Goal: Book appointment/travel/reservation

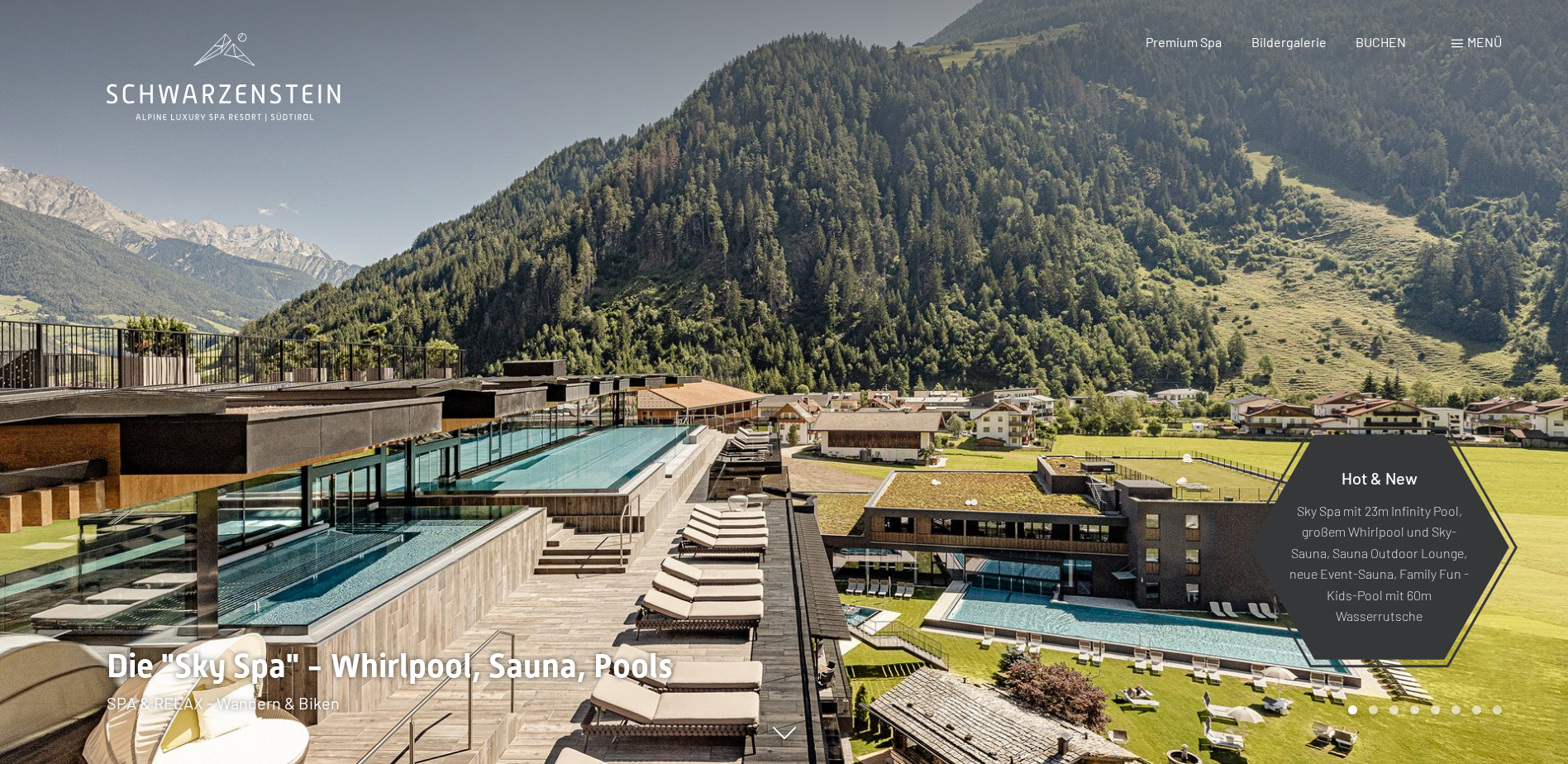
click at [1459, 40] on span at bounding box center [1458, 44] width 12 height 8
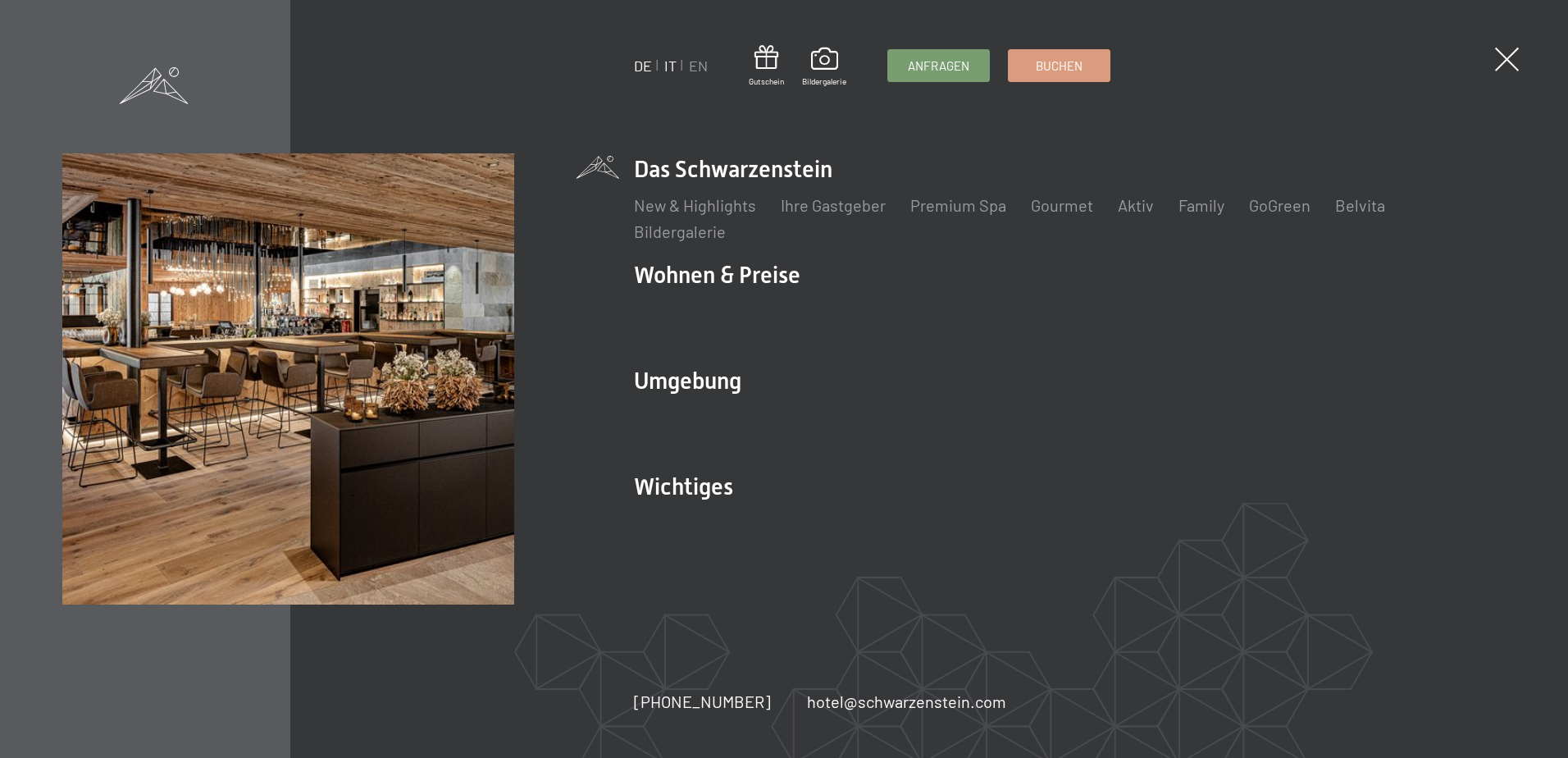
click at [668, 66] on link "IT" at bounding box center [670, 65] width 13 height 18
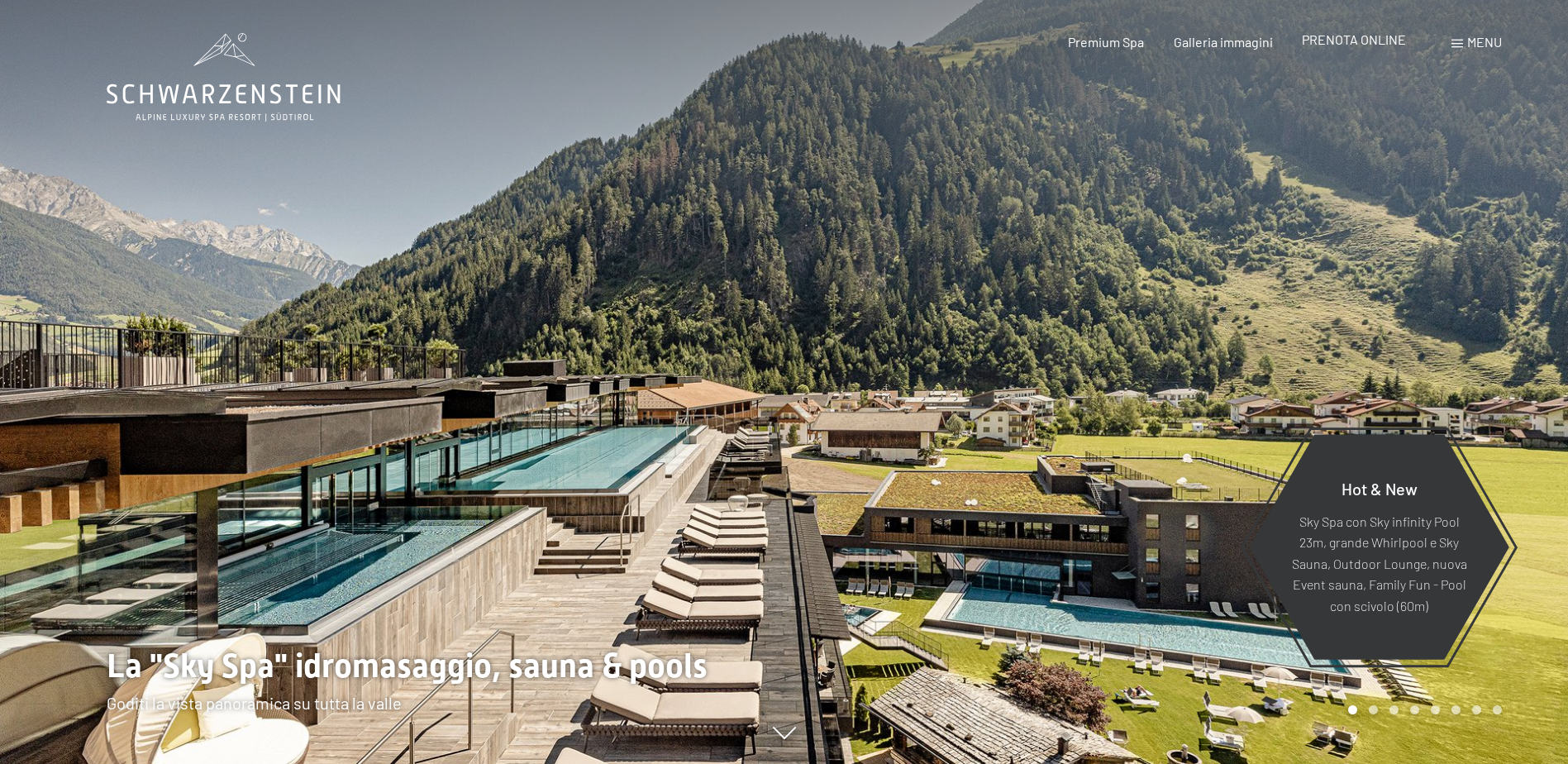
click at [1358, 47] on div "PRENOTA ONLINE" at bounding box center [1354, 39] width 105 height 19
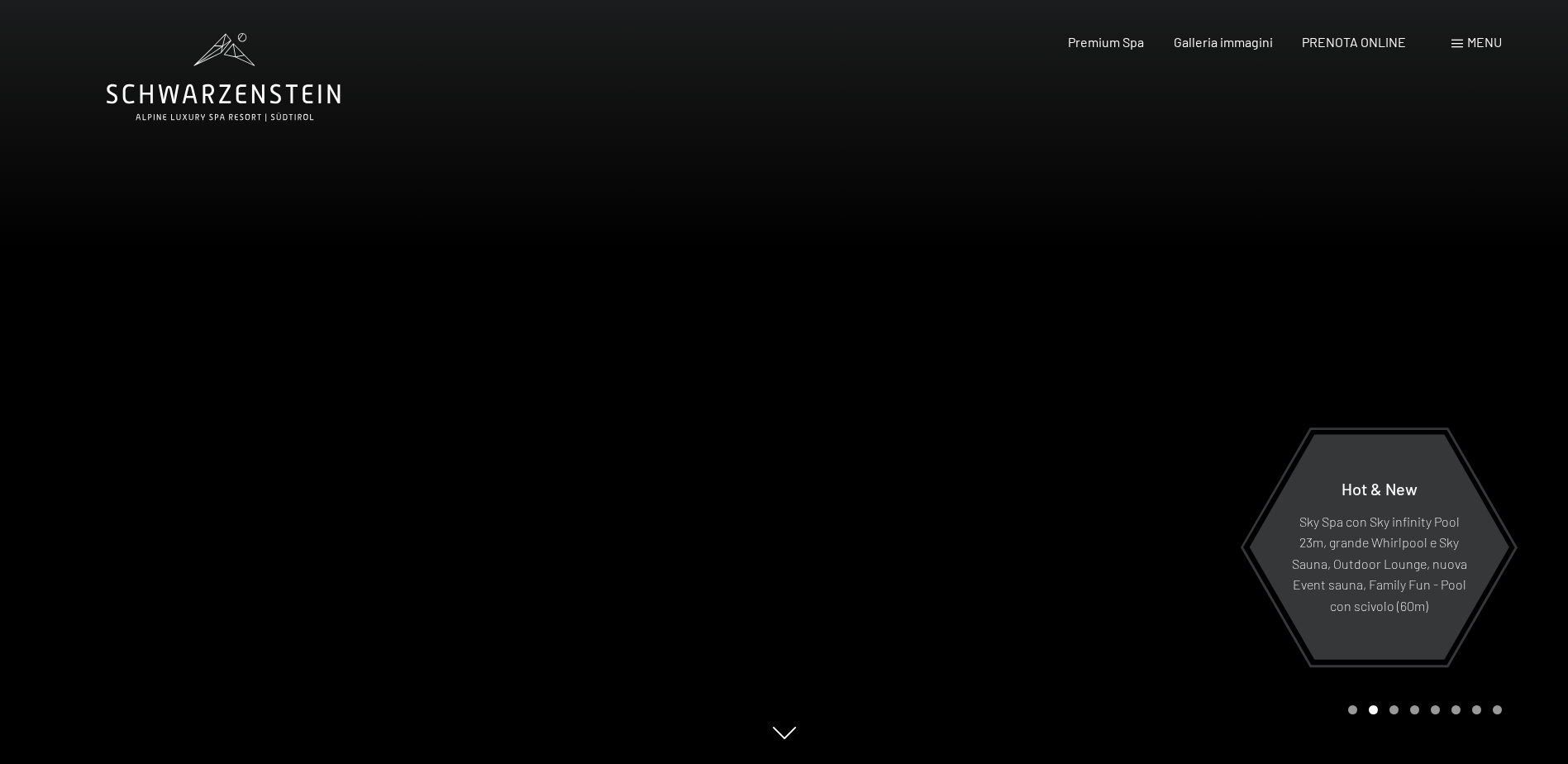
click at [1484, 44] on span "Menu" at bounding box center [1485, 42] width 35 height 16
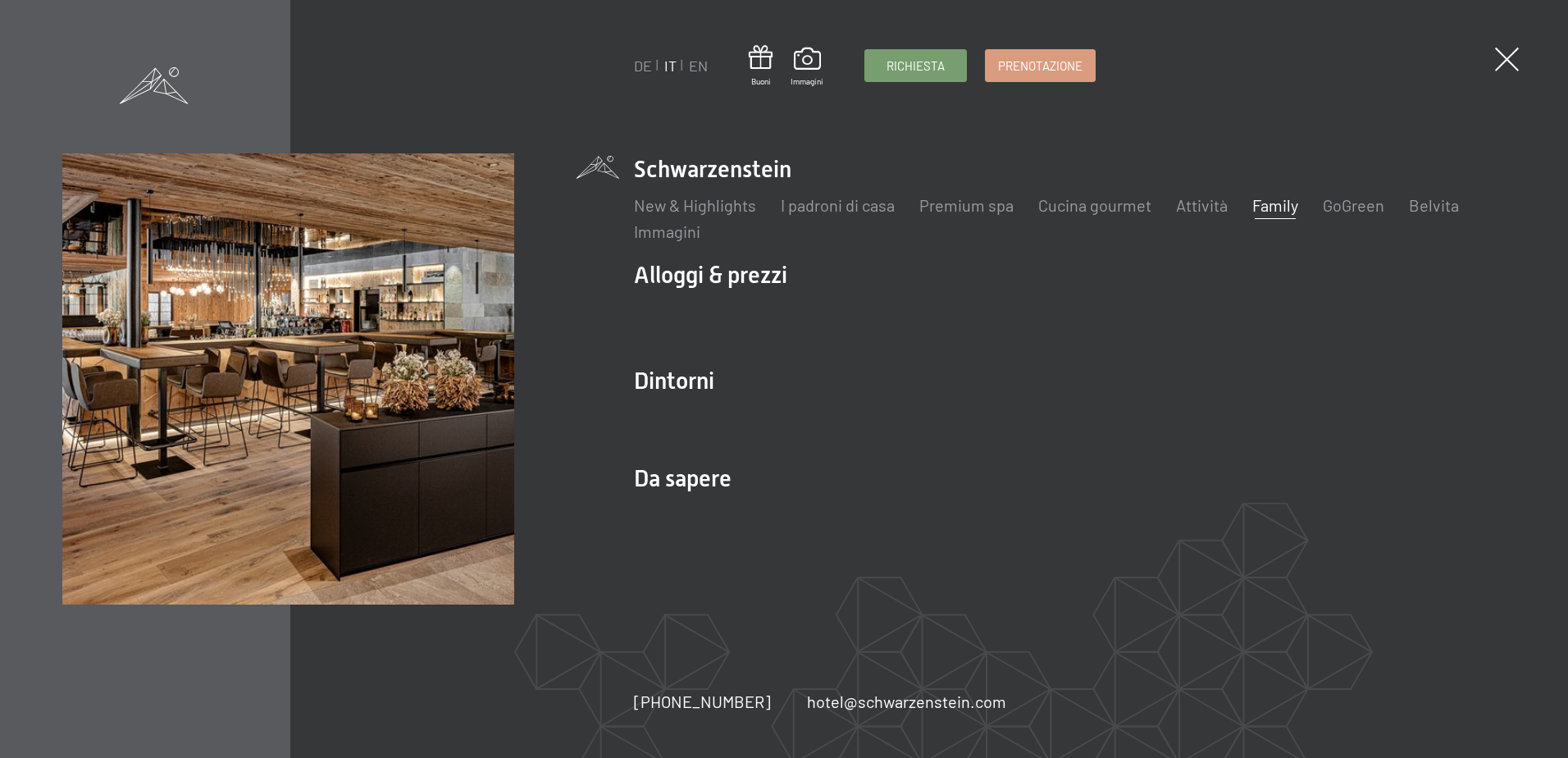
click at [1265, 200] on link "Family" at bounding box center [1274, 205] width 46 height 19
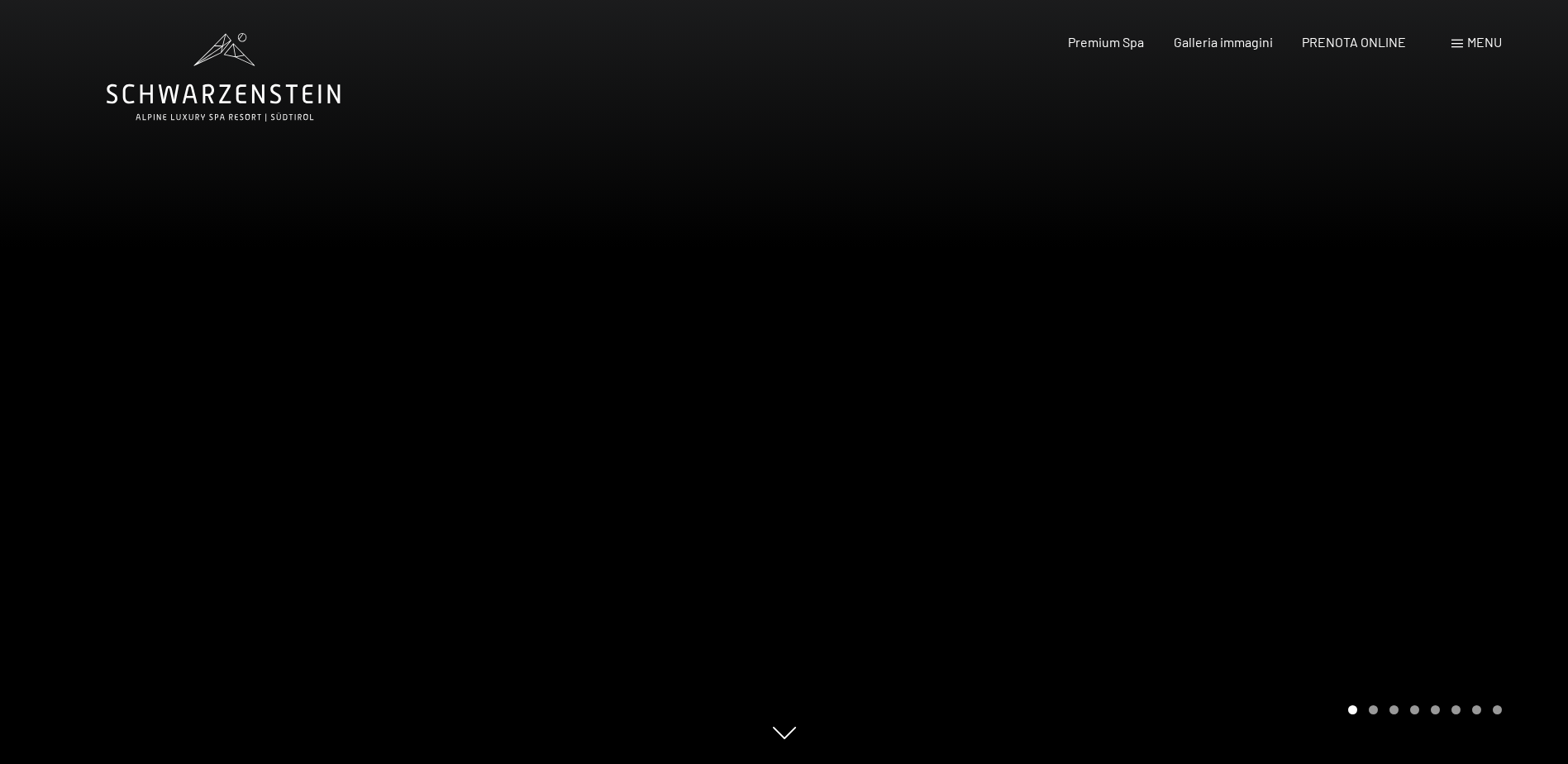
click at [1446, 365] on div at bounding box center [1176, 382] width 784 height 764
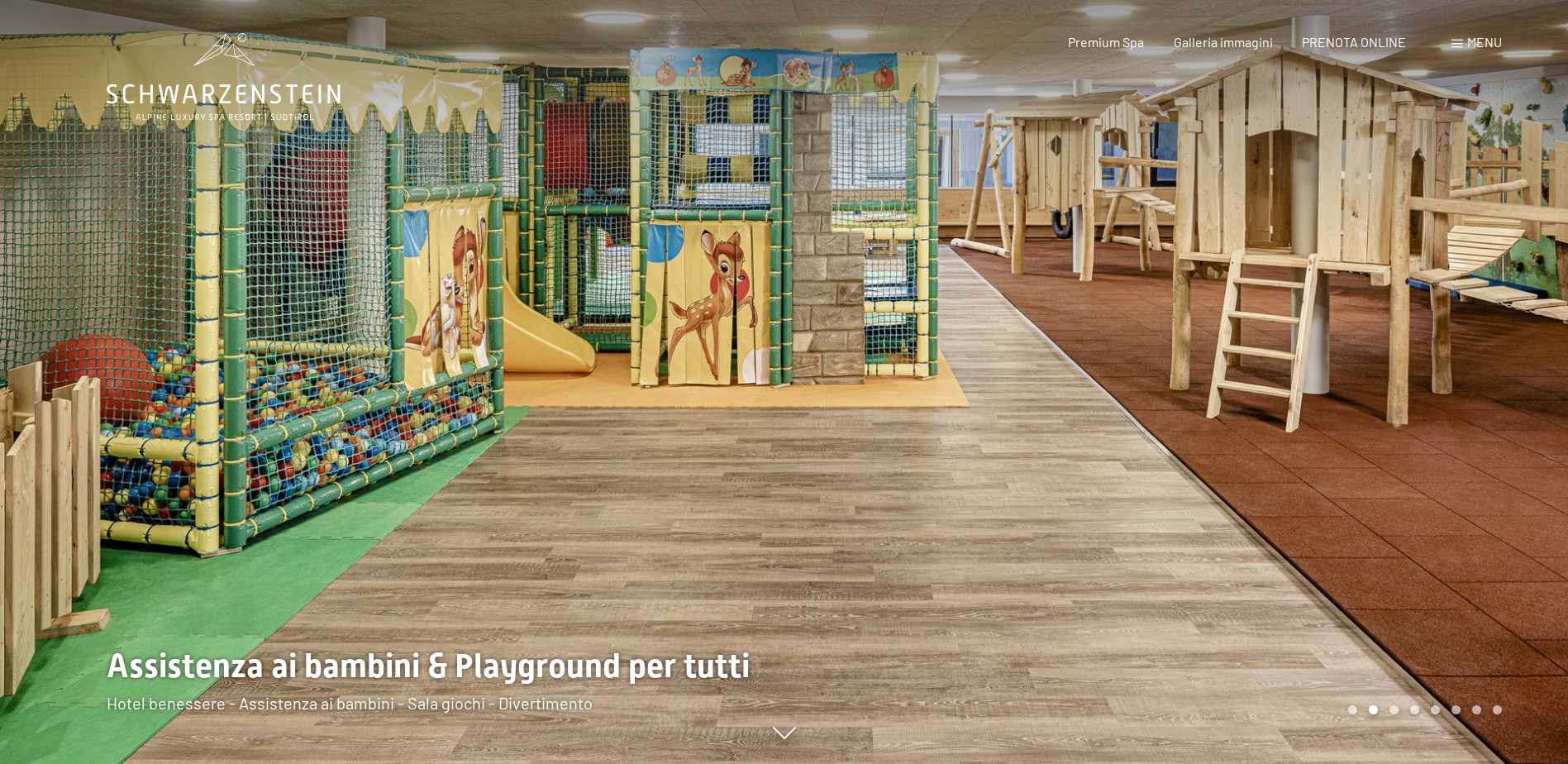
click at [1446, 365] on div at bounding box center [1176, 382] width 784 height 764
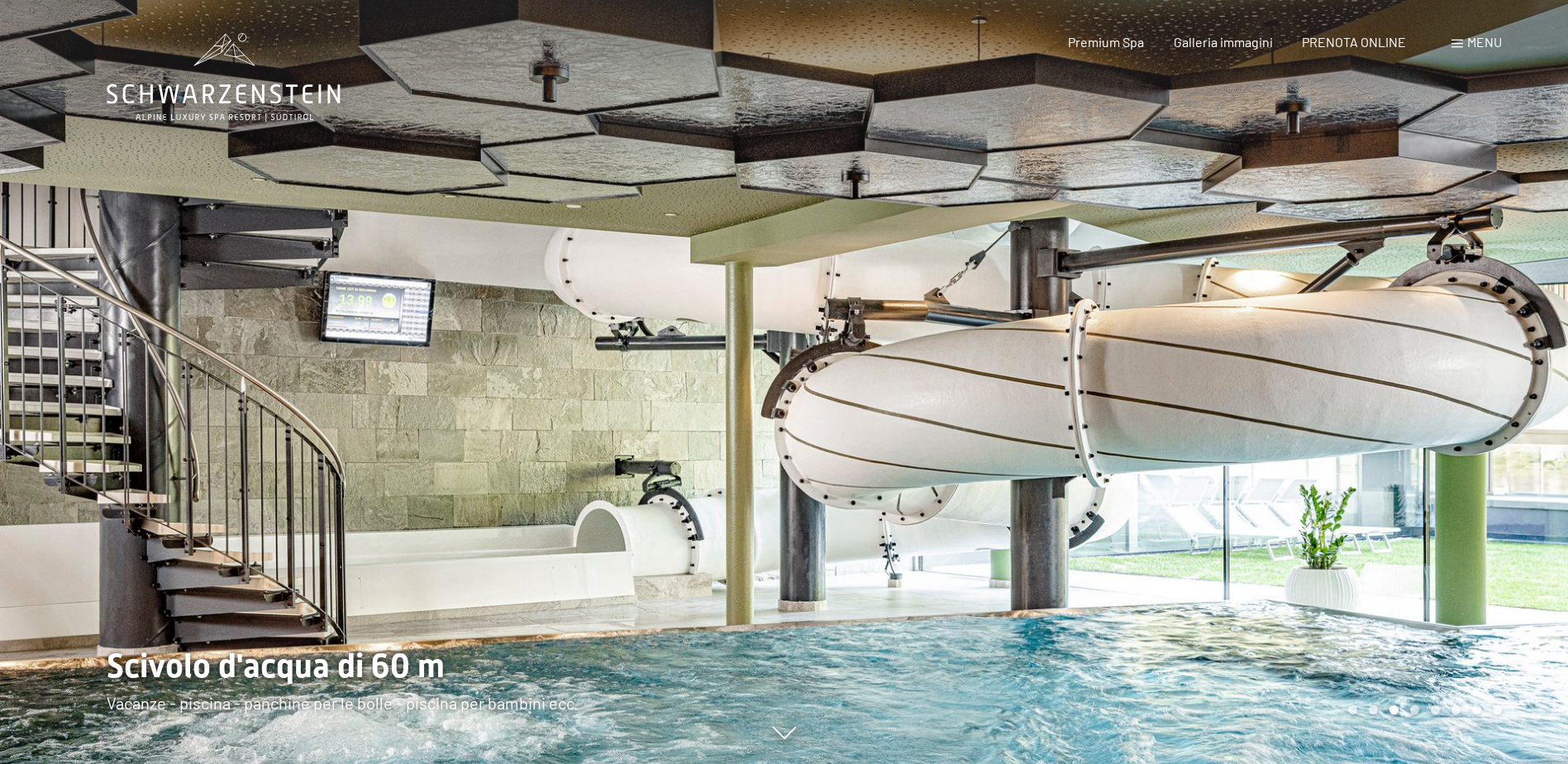
click at [1446, 365] on div at bounding box center [1176, 382] width 784 height 764
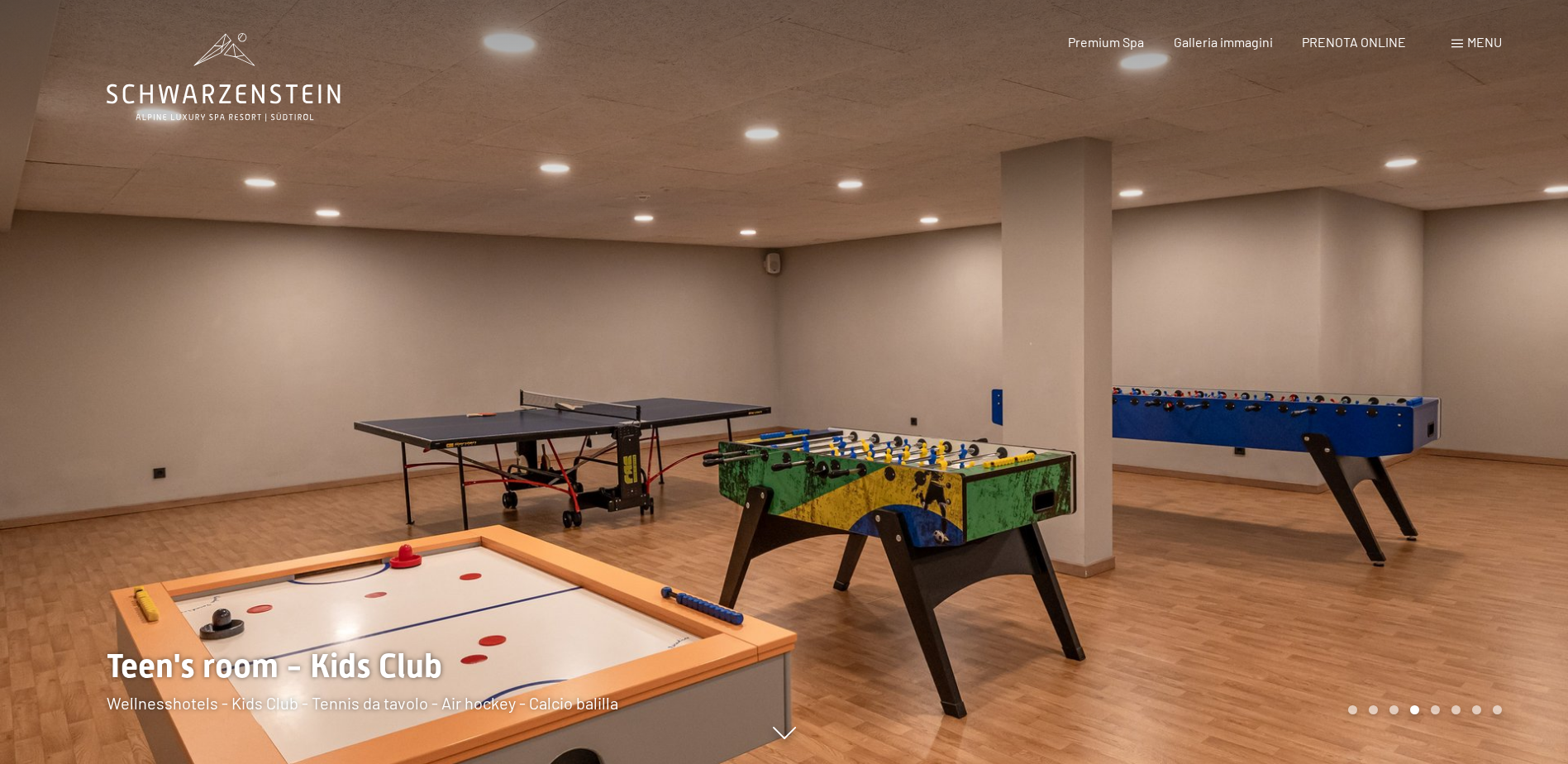
click at [1446, 365] on div at bounding box center [1176, 382] width 784 height 764
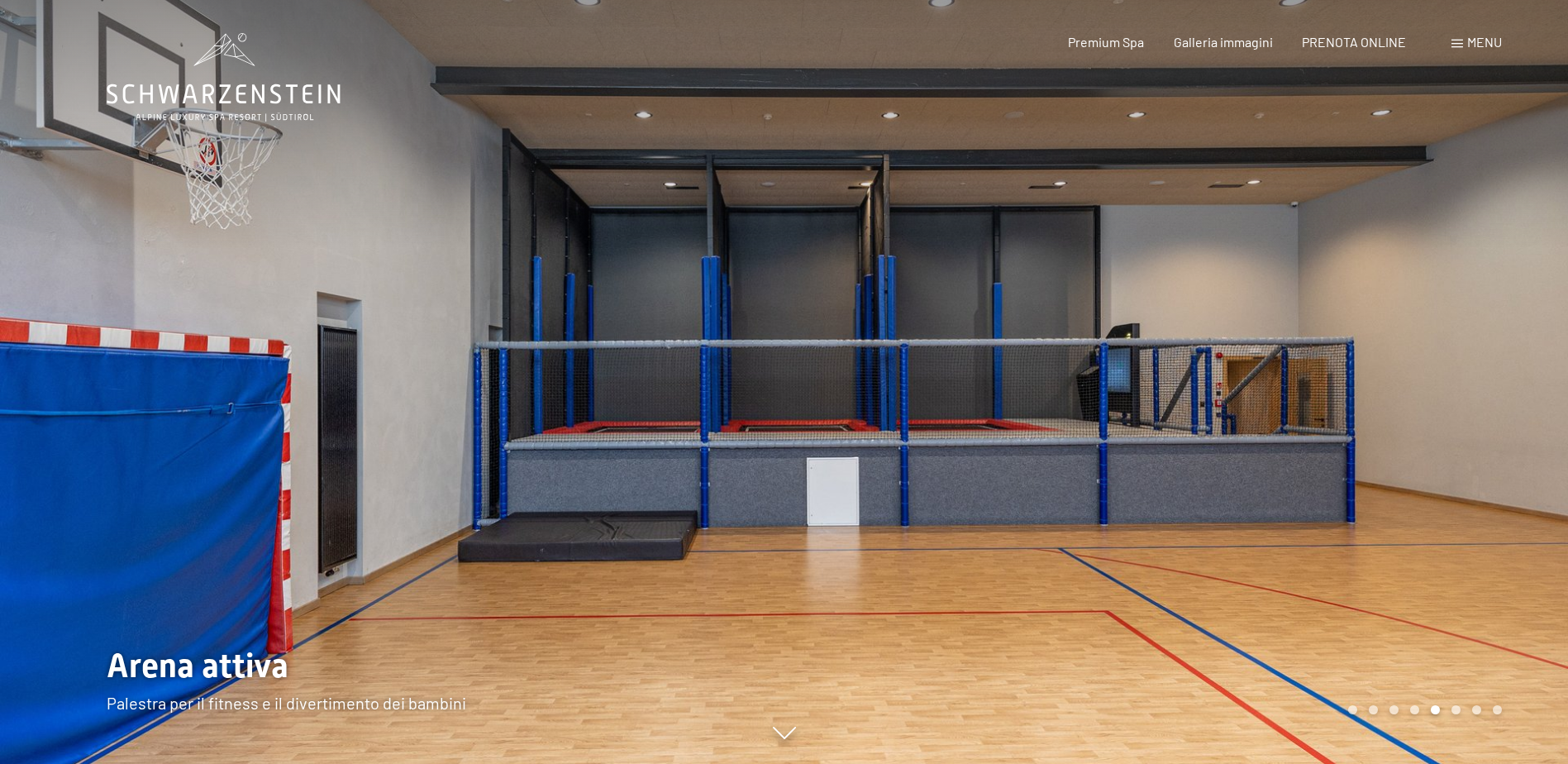
click at [1446, 365] on div at bounding box center [1176, 382] width 784 height 764
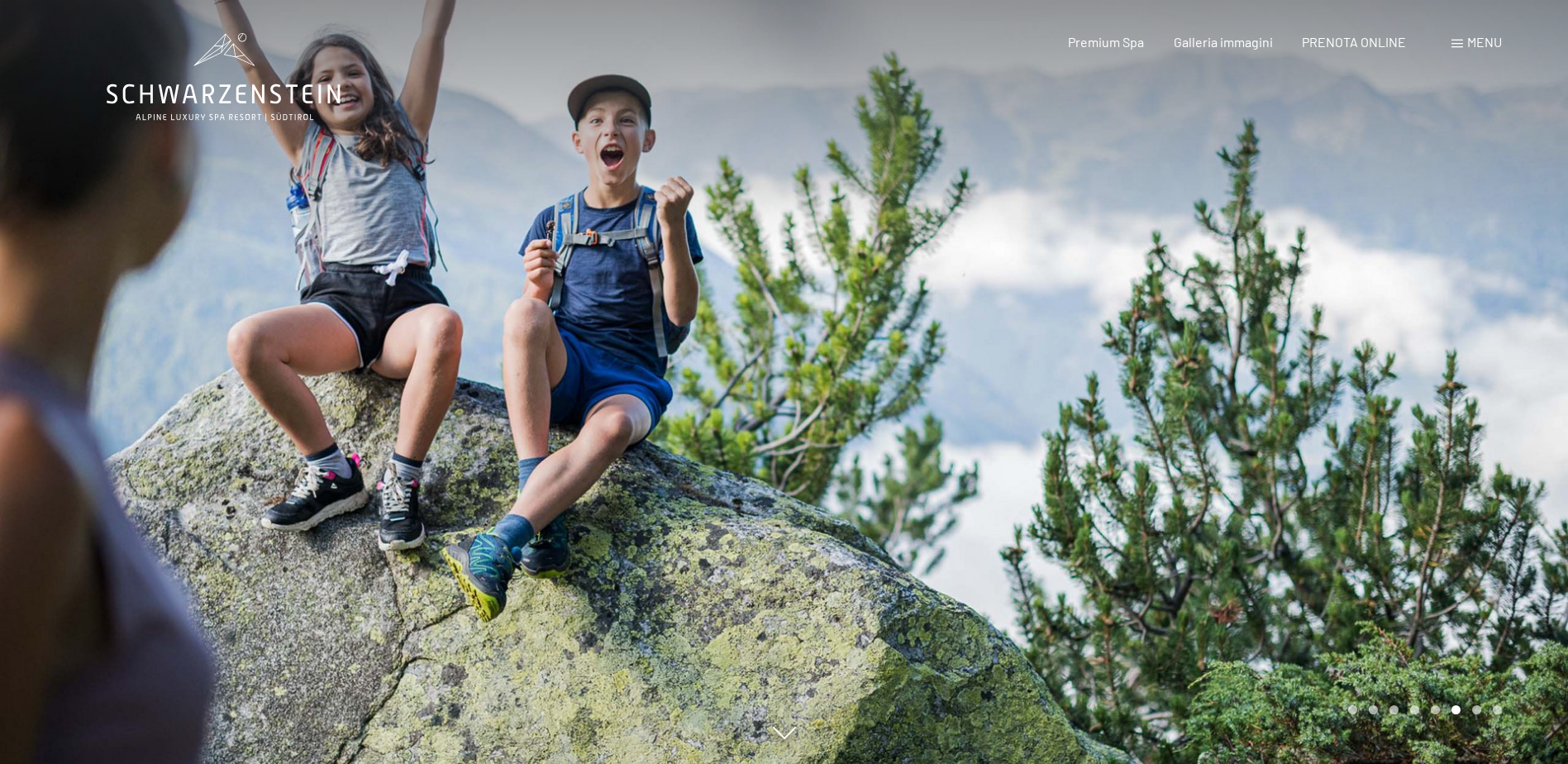
click at [1446, 365] on div at bounding box center [1176, 382] width 784 height 764
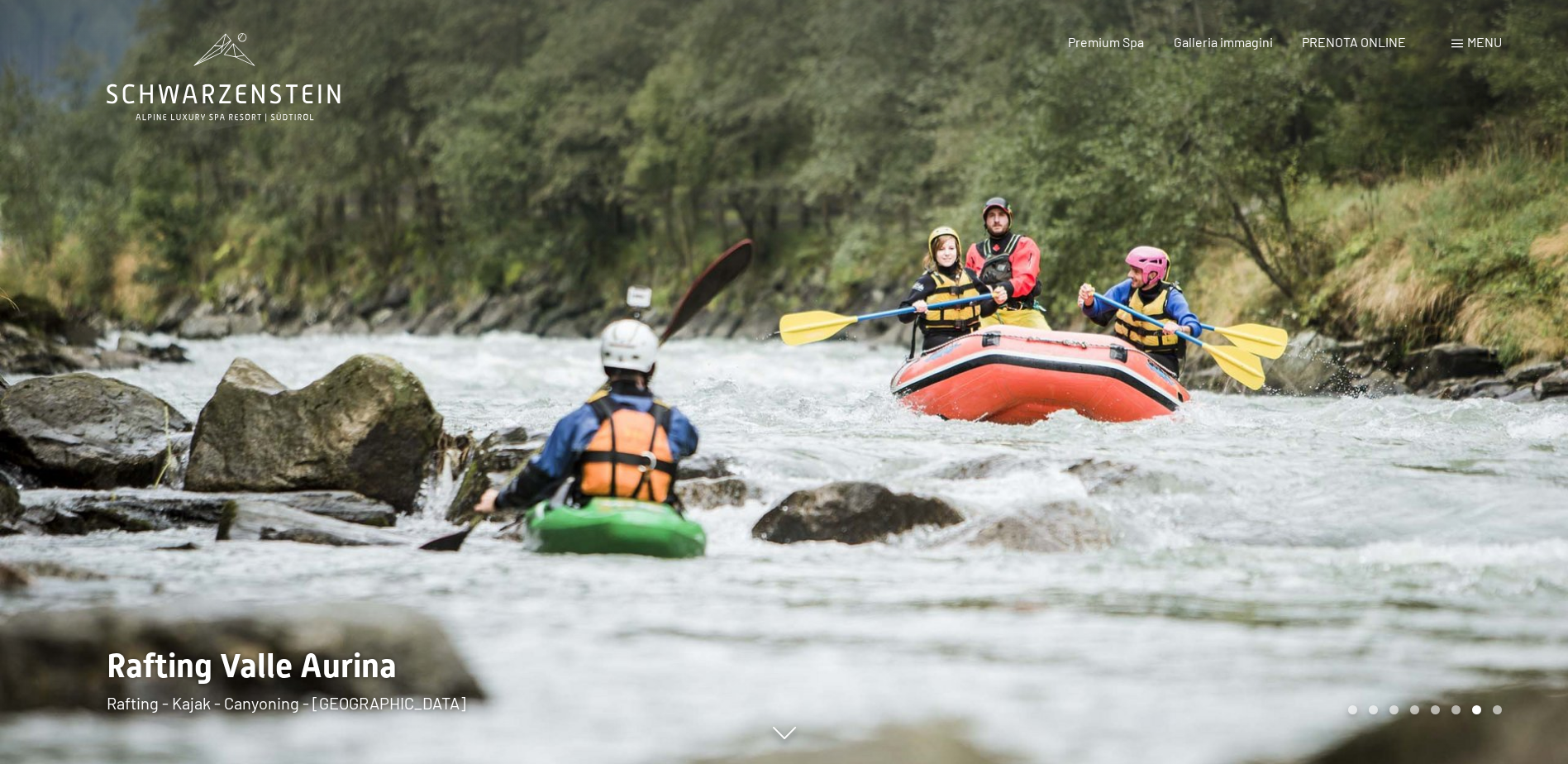
click at [1446, 365] on div at bounding box center [1176, 382] width 784 height 764
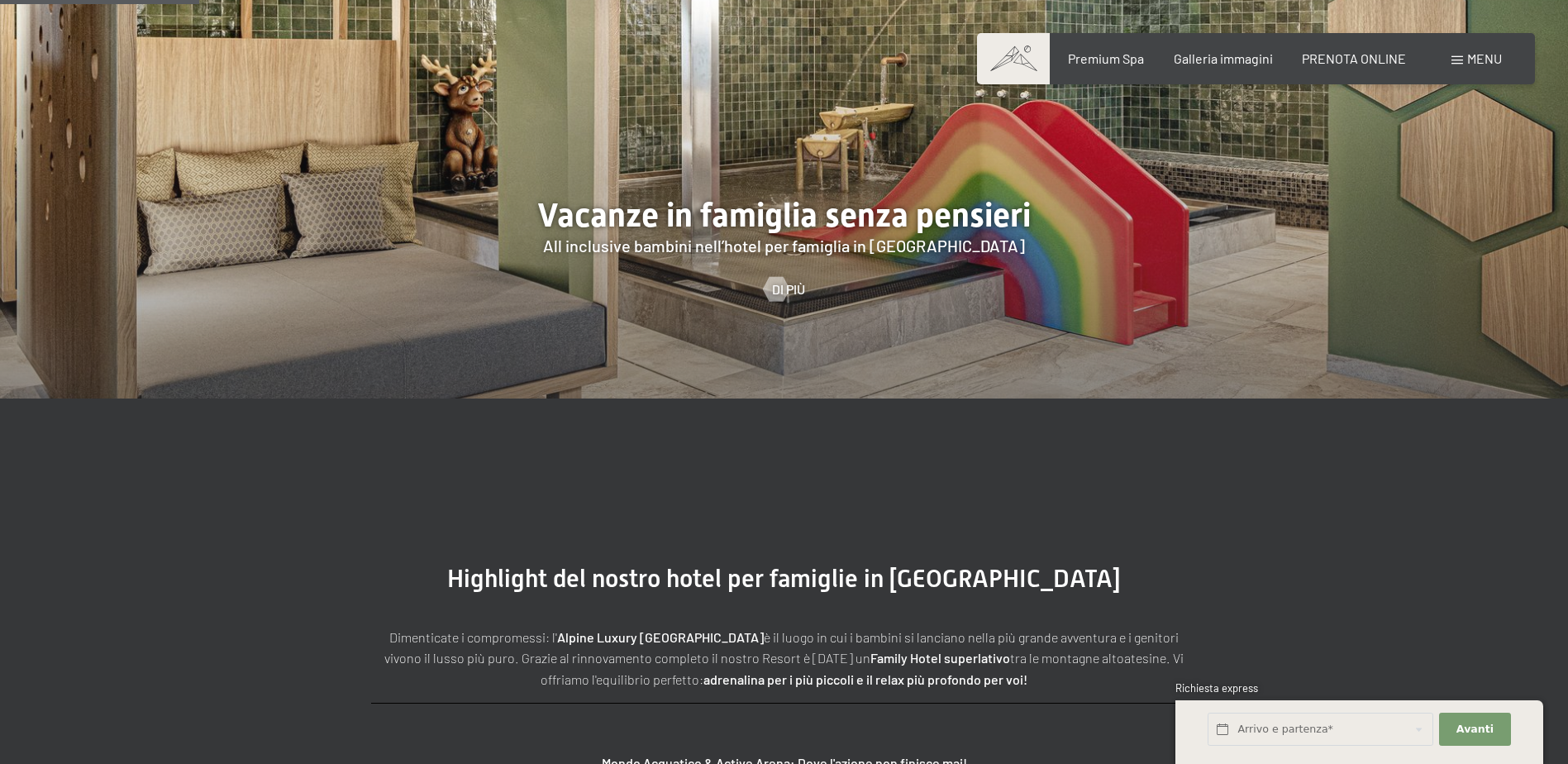
scroll to position [2149, 0]
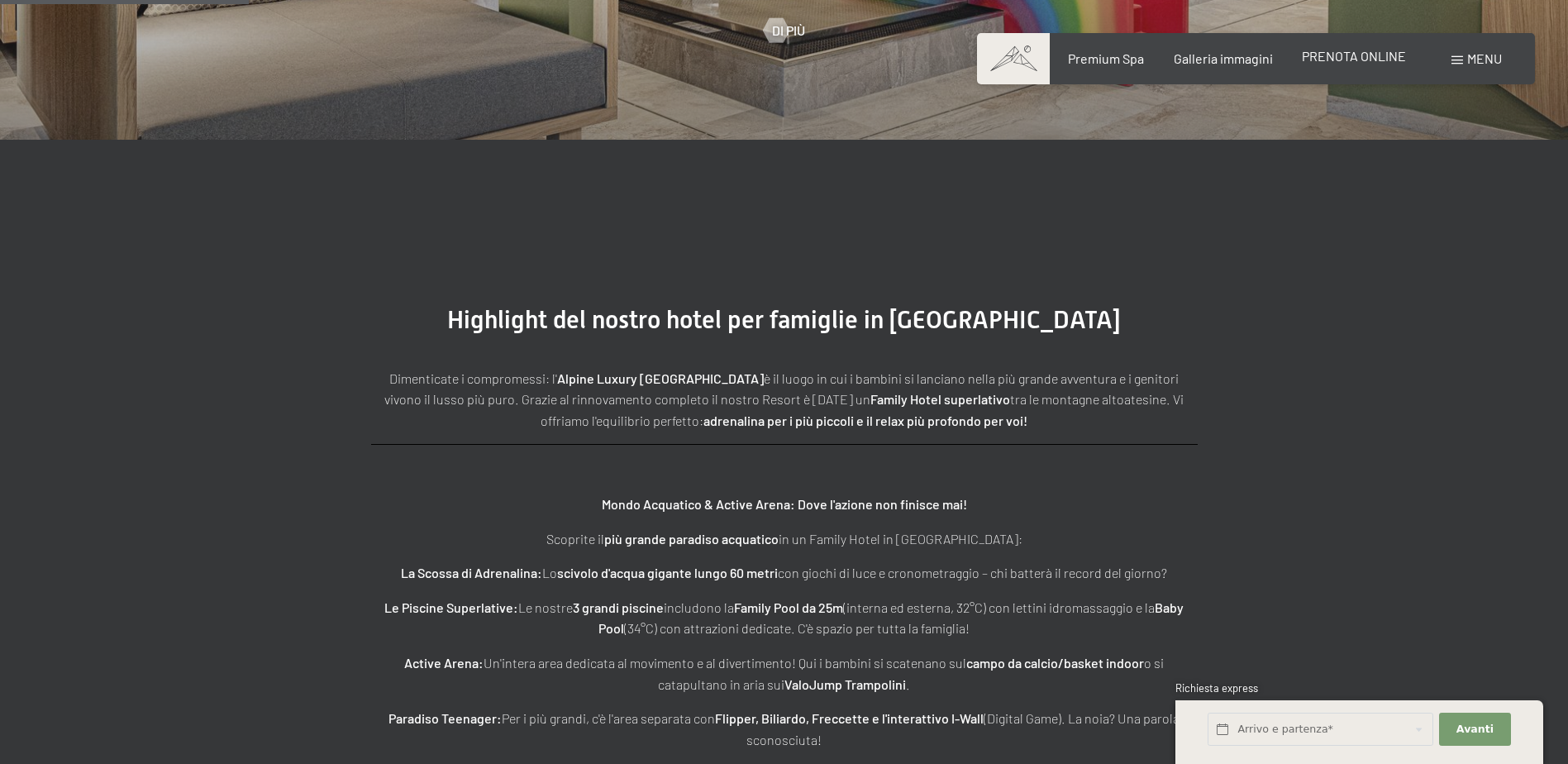
click at [1382, 58] on span "PRENOTA ONLINE" at bounding box center [1354, 56] width 105 height 16
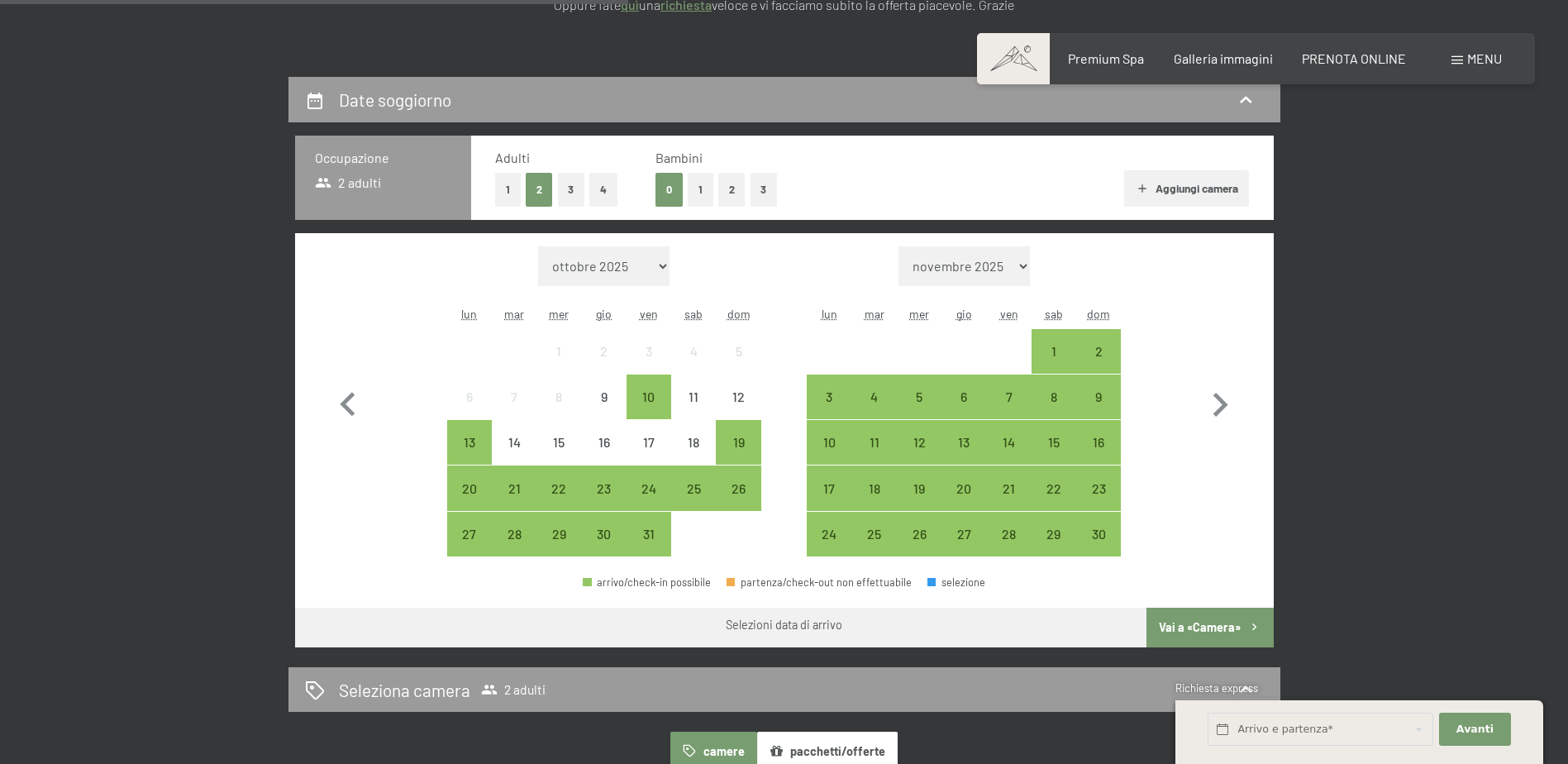
click at [692, 200] on button "1" at bounding box center [700, 190] width 25 height 34
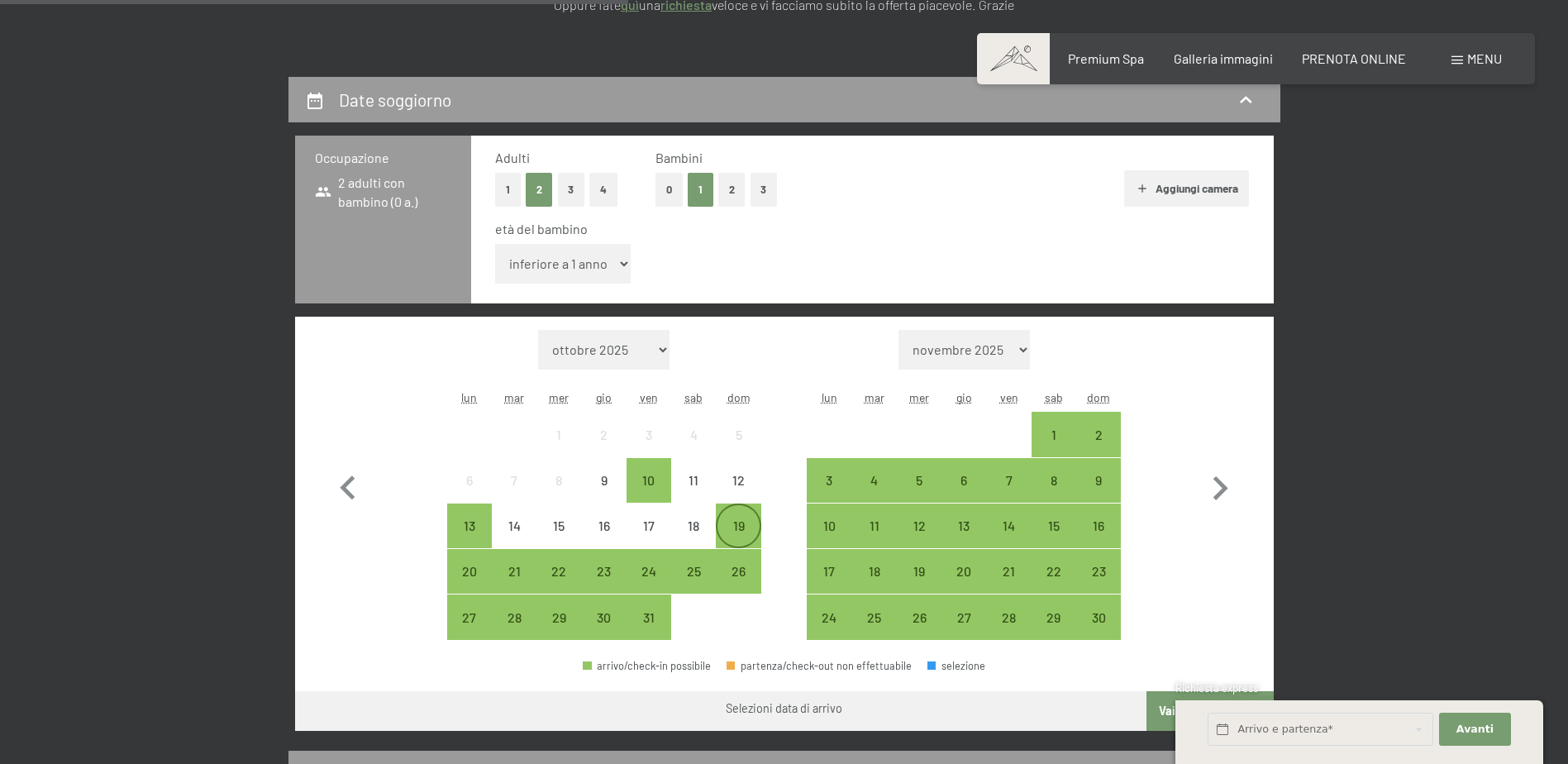
click at [725, 531] on div "19" at bounding box center [739, 539] width 41 height 41
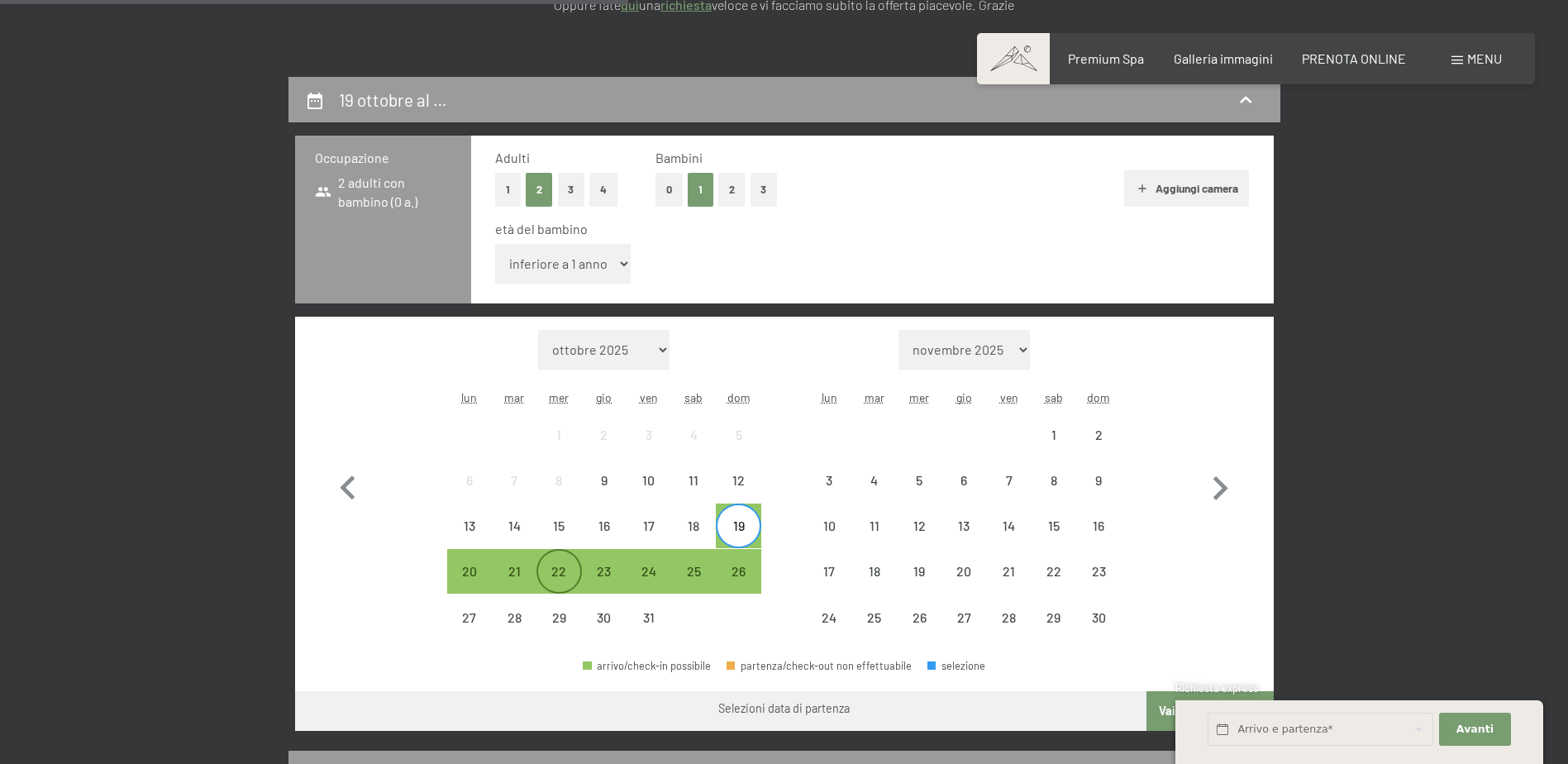
click at [559, 572] on div "22" at bounding box center [559, 585] width 41 height 41
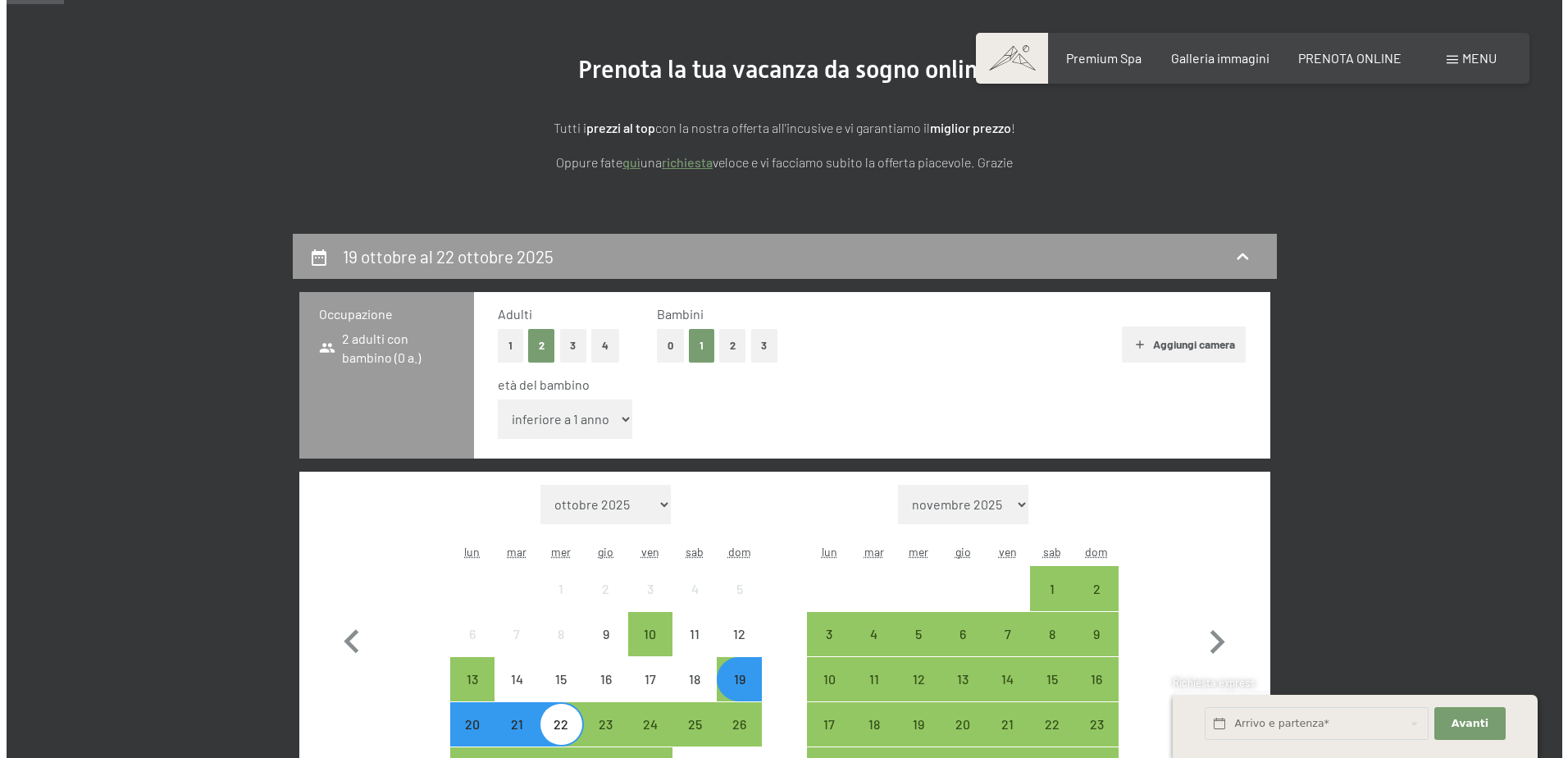
scroll to position [164, 0]
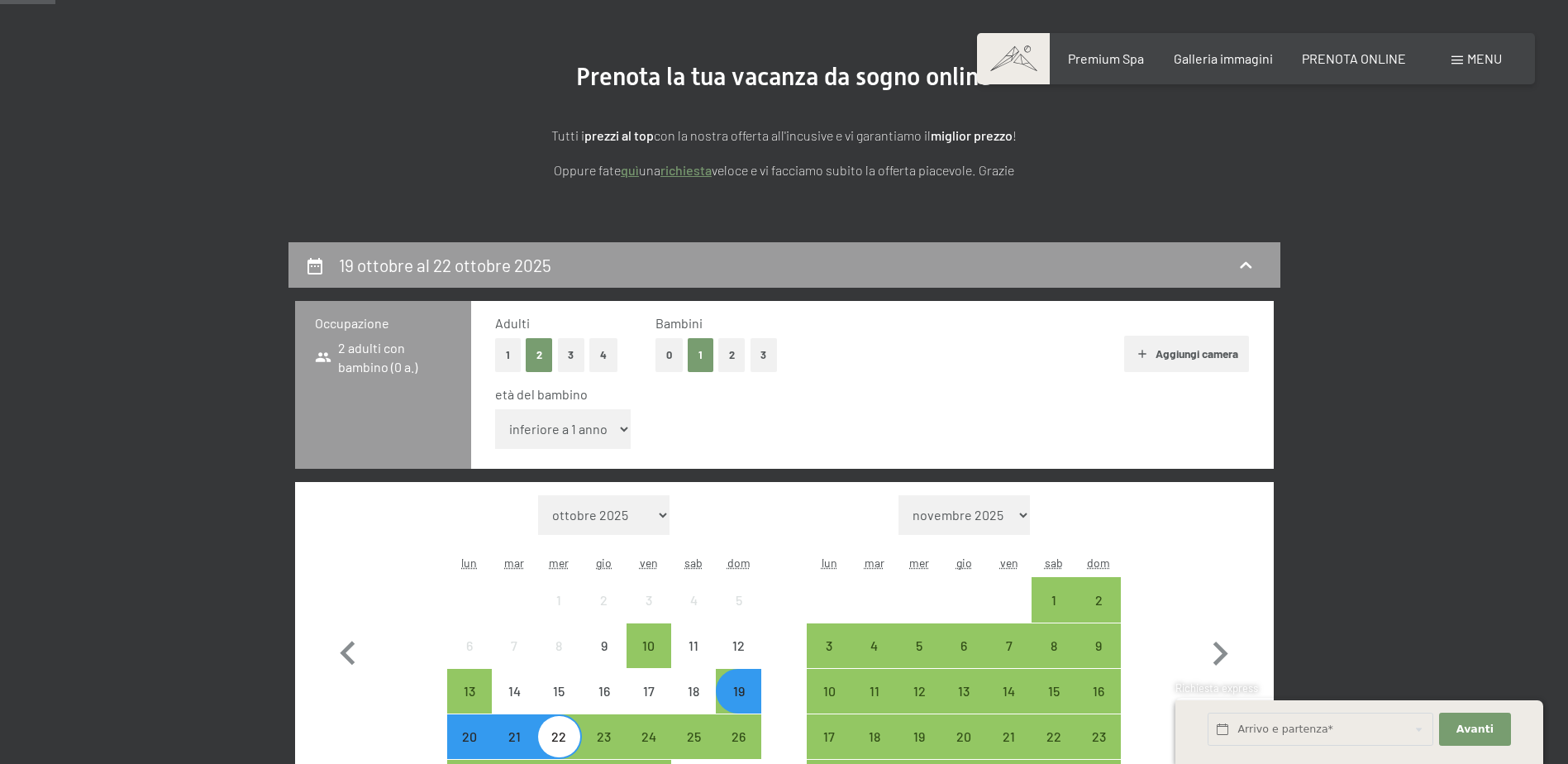
click at [1447, 62] on div "Prenotazione Richiesta Premium Spa Galleria immagini PRENOTA ONLINE Menu DE IT …" at bounding box center [1256, 59] width 492 height 19
click at [1460, 53] on div "Menu" at bounding box center [1477, 59] width 51 height 19
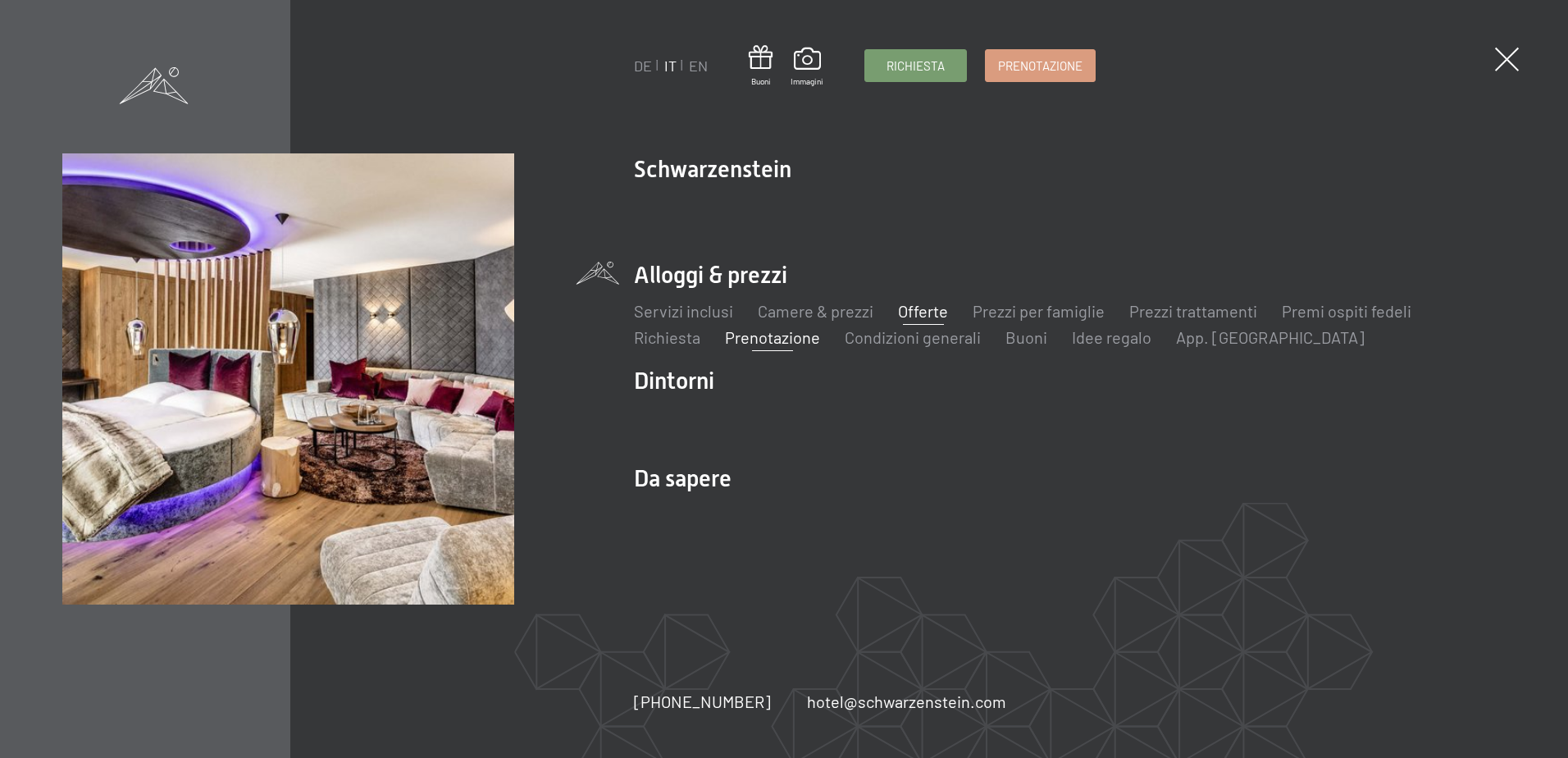
click at [919, 313] on link "Offerte" at bounding box center [924, 311] width 50 height 19
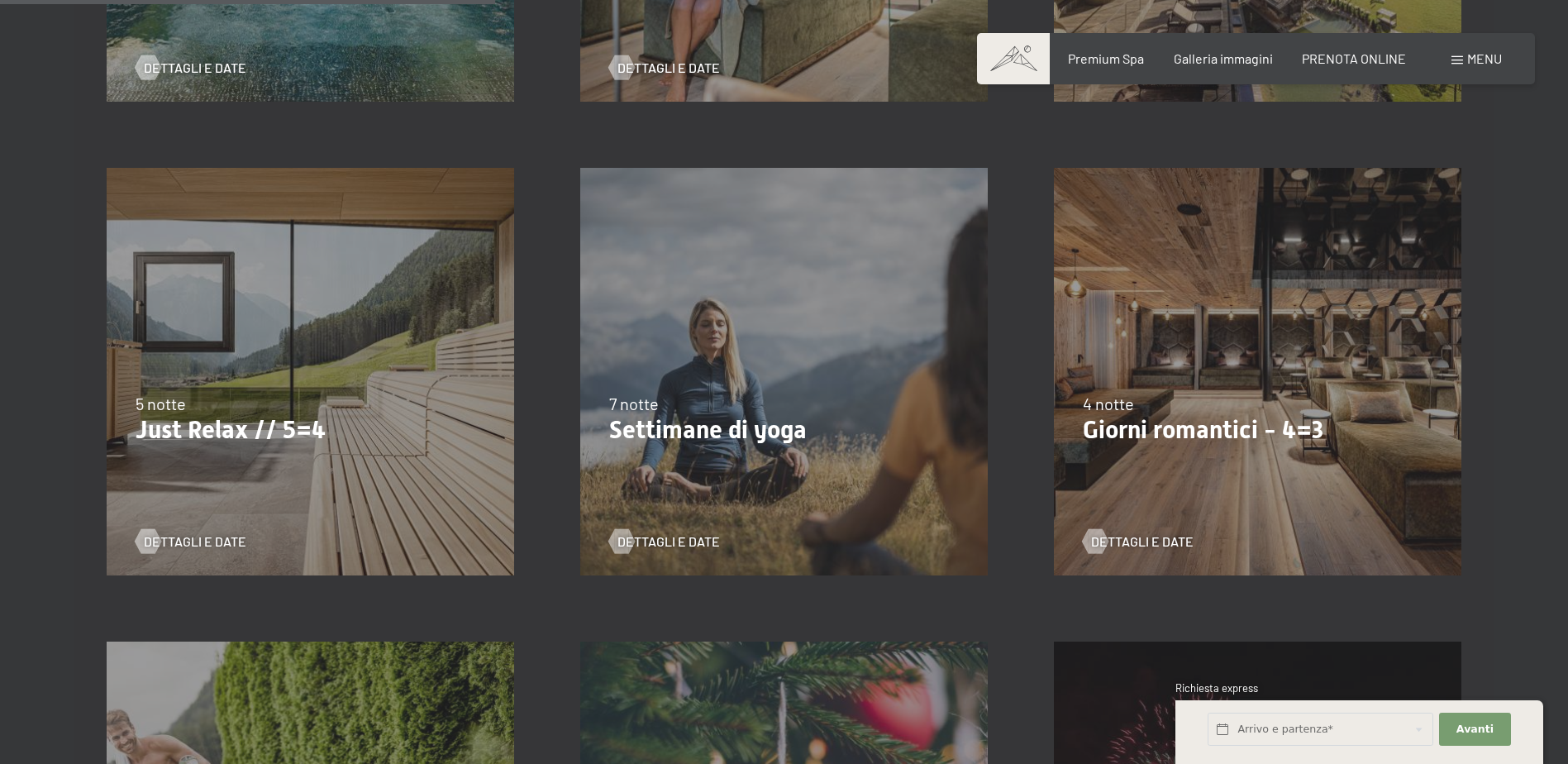
scroll to position [827, 0]
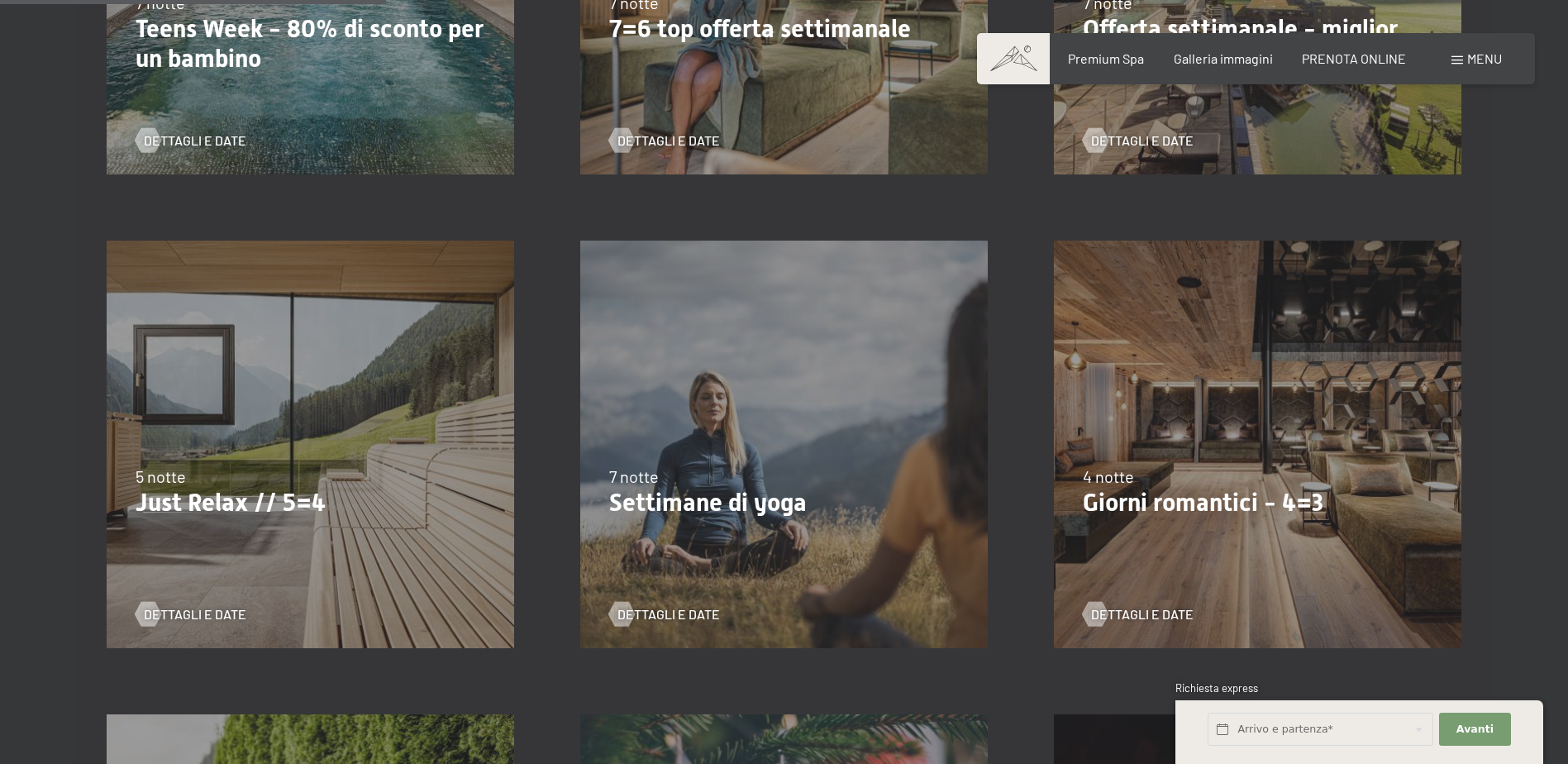
click at [1193, 453] on div "[DATE]-[DATE] [DATE]-[DATE] [DATE]-[DATE] [DATE]-[DATE] [DATE]-[DATE] [DATE]-[D…" at bounding box center [1257, 444] width 474 height 474
click at [1171, 608] on span "Dettagli e Date" at bounding box center [1159, 614] width 103 height 19
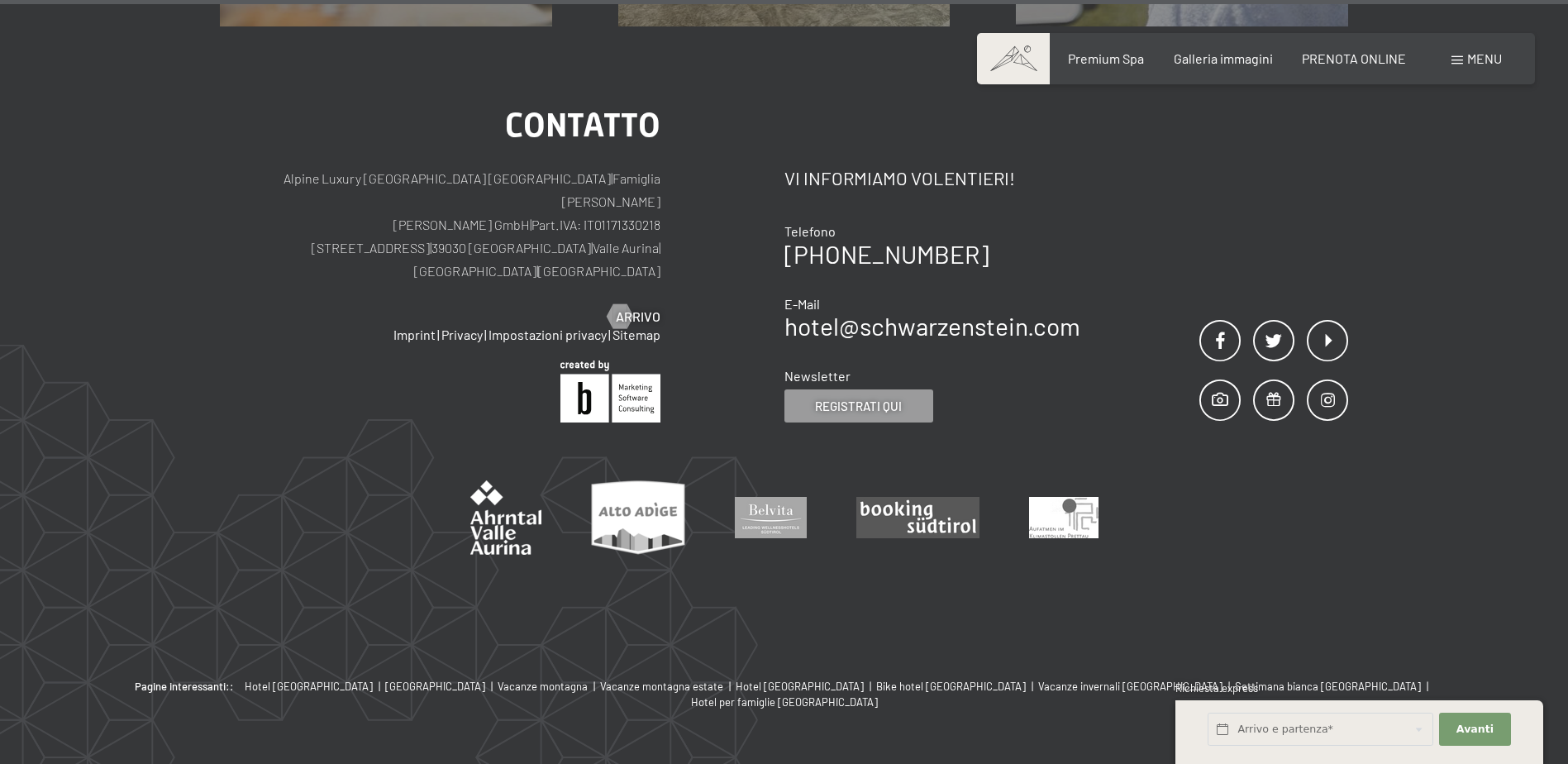
scroll to position [1892, 0]
